Goal: Communication & Community: Connect with others

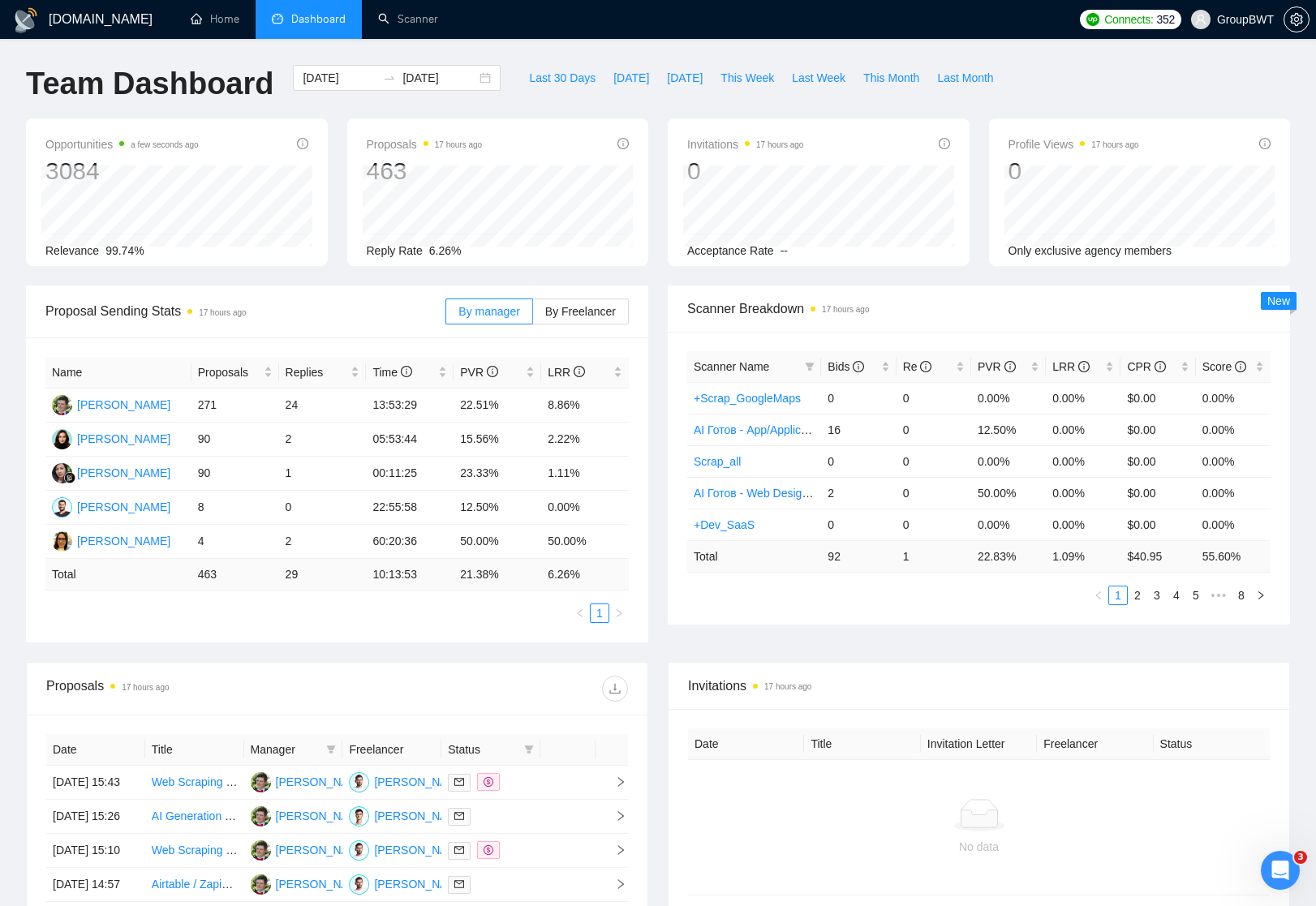
click at [319, 17] on span "Dashboard" at bounding box center [319, 19] width 55 height 14
click at [204, 24] on link "Home" at bounding box center [215, 19] width 49 height 14
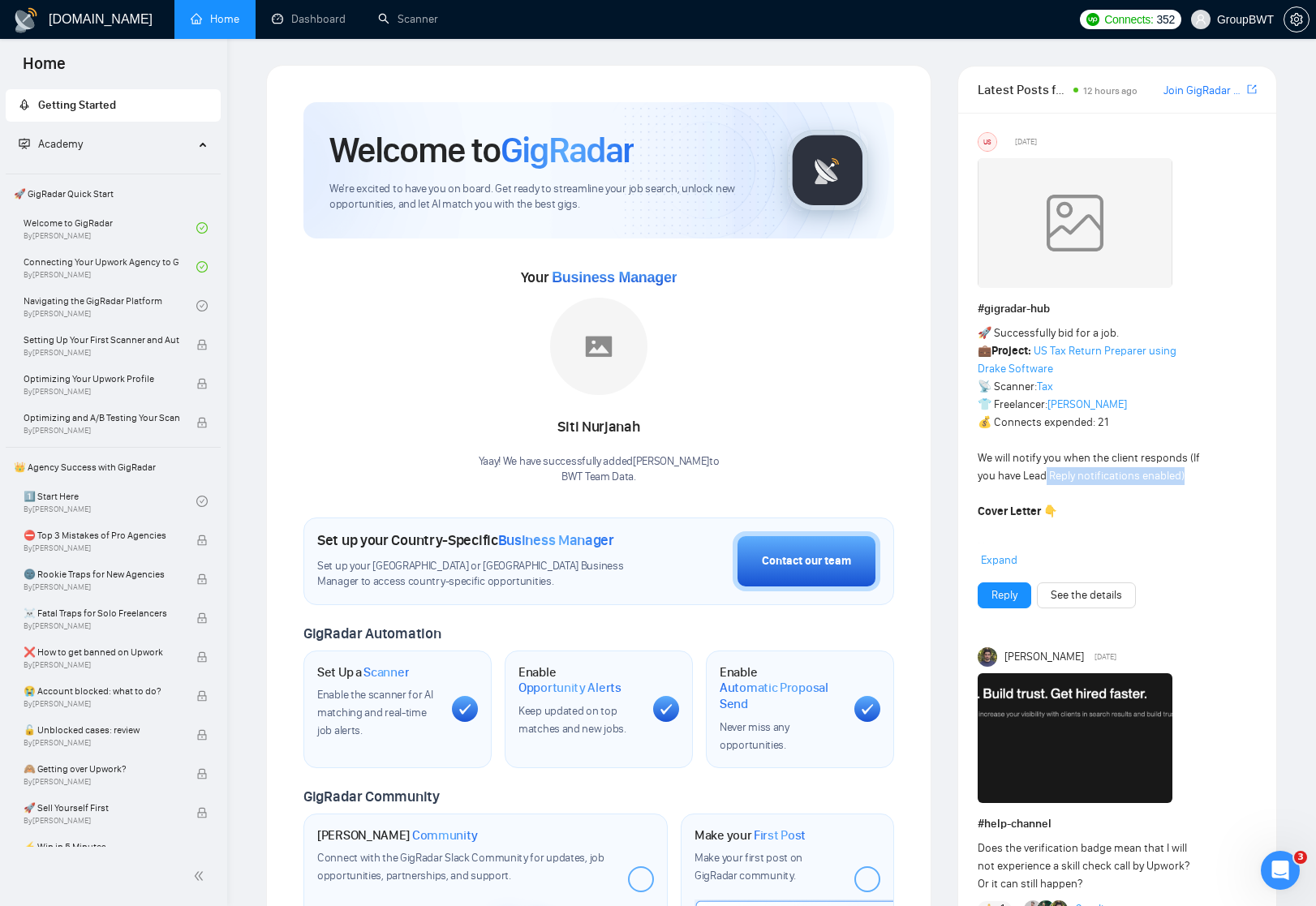
drag, startPoint x: 1046, startPoint y: 473, endPoint x: 1196, endPoint y: 474, distance: 150.0
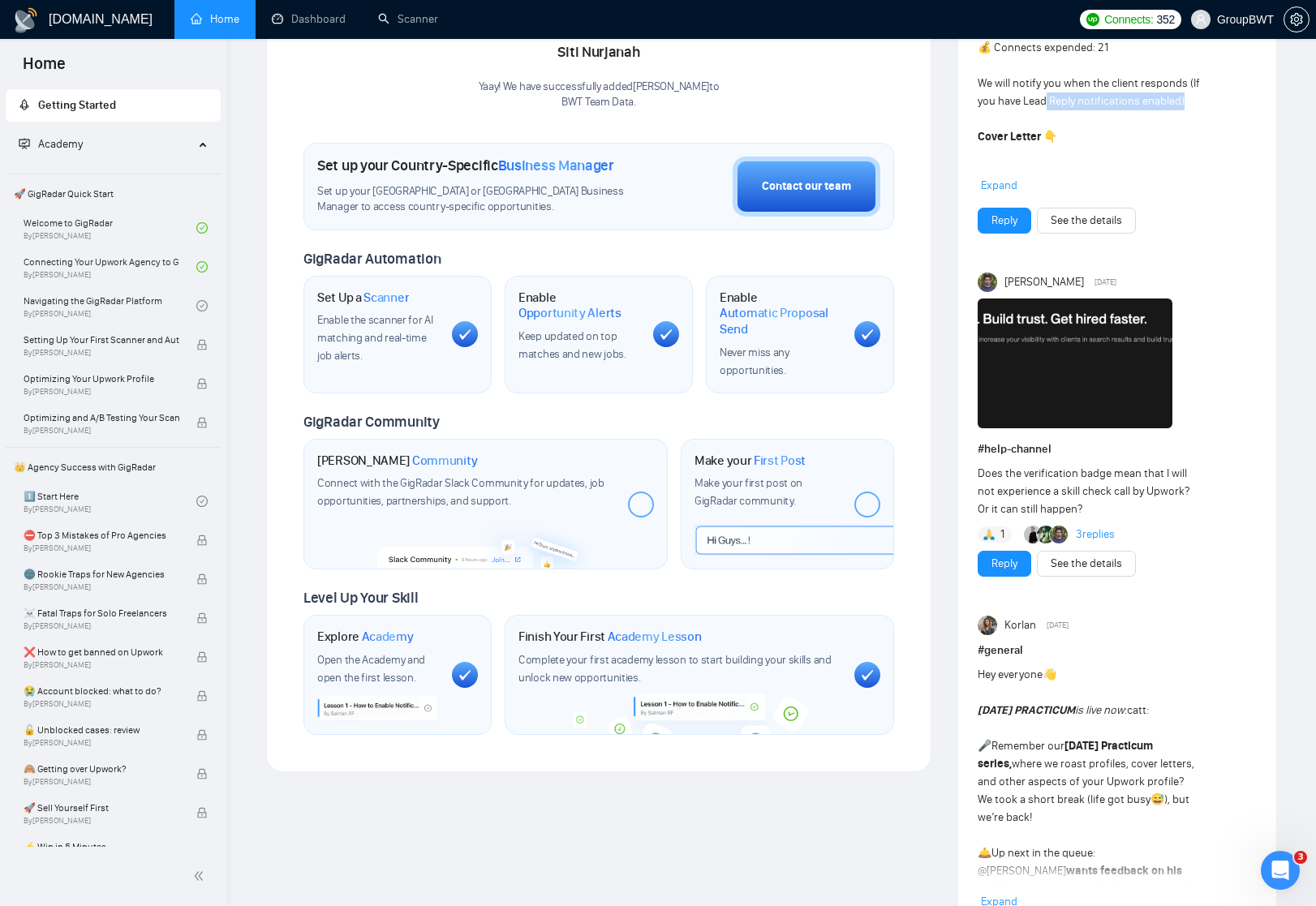
scroll to position [375, 0]
click at [1047, 378] on img at bounding box center [1075, 363] width 194 height 130
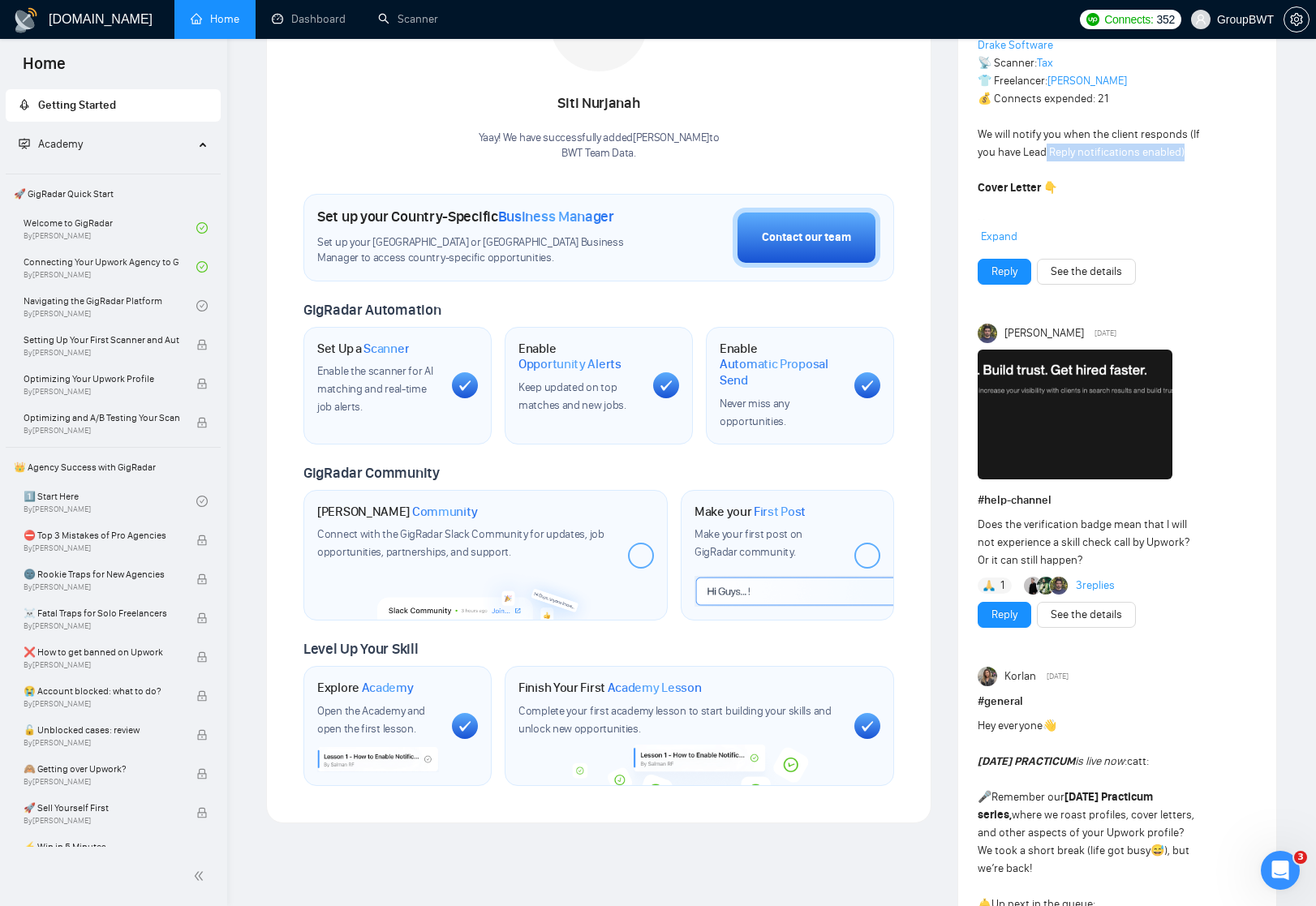
scroll to position [327, 0]
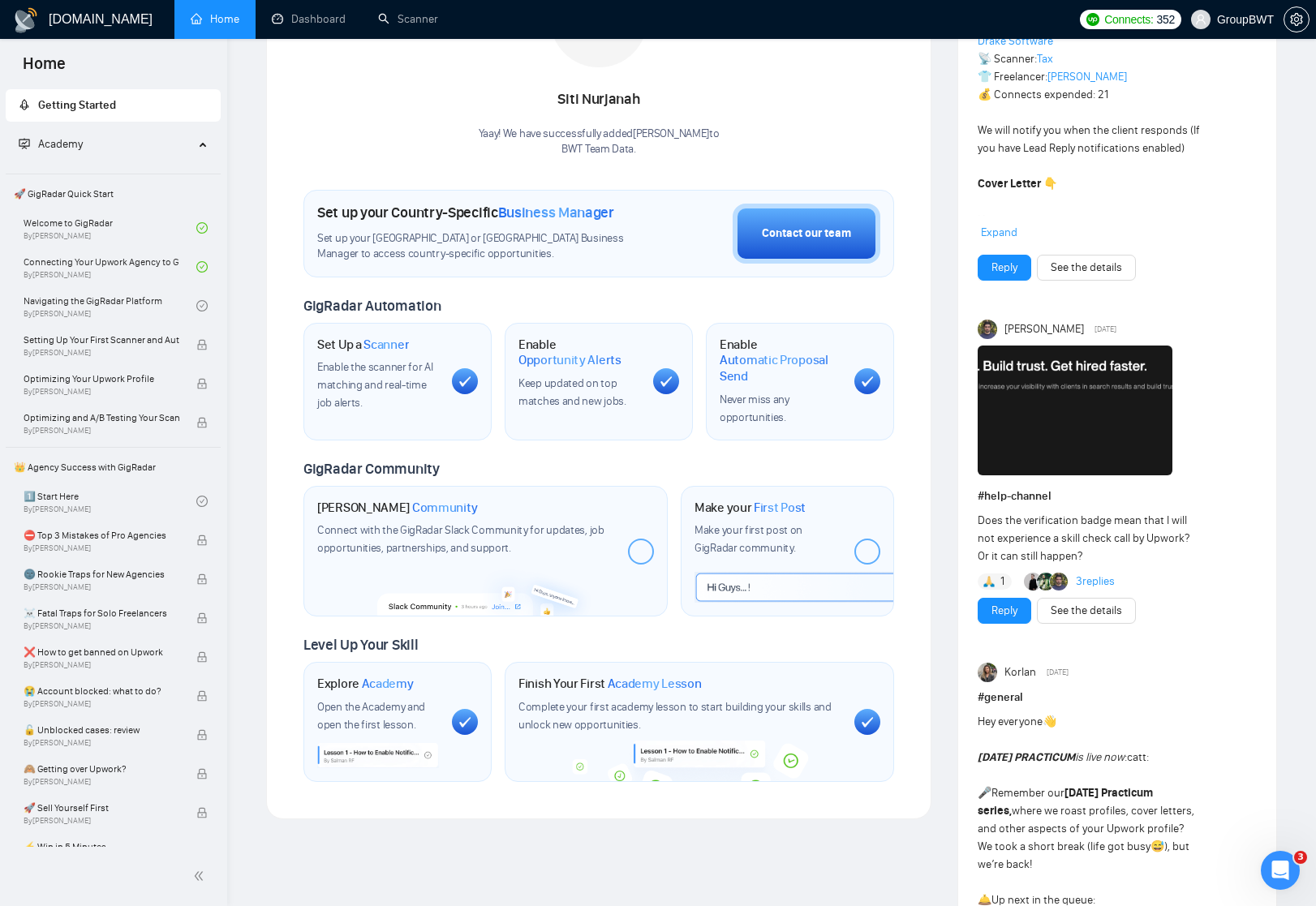
click at [648, 546] on div at bounding box center [641, 552] width 26 height 26
click at [645, 546] on icon at bounding box center [641, 551] width 13 height 11
click at [510, 523] on span "Connect with the GigRadar Slack Community for updates, job opportunities, partn…" at bounding box center [461, 539] width 287 height 32
click at [441, 504] on span "Community" at bounding box center [446, 508] width 66 height 16
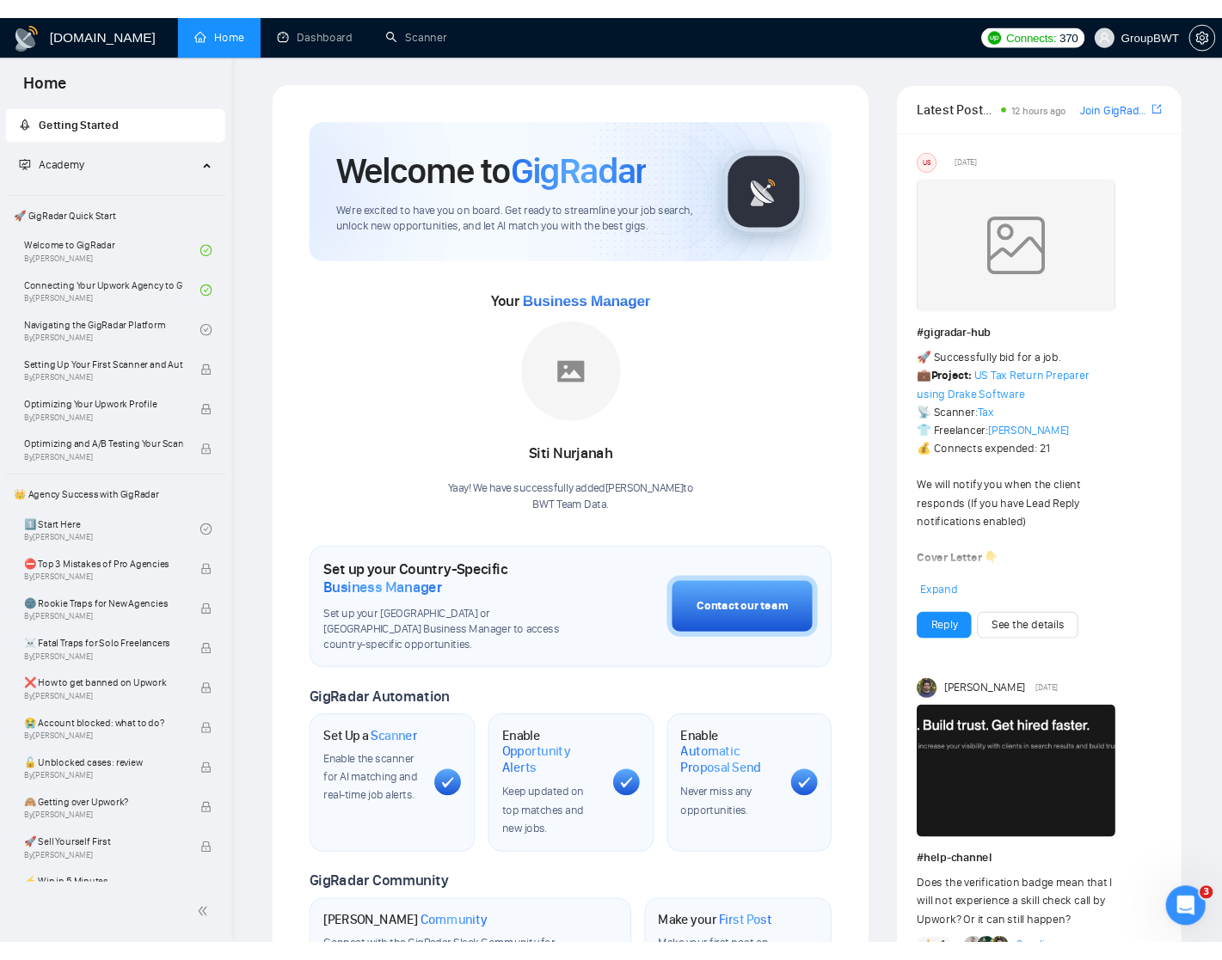
scroll to position [0, 0]
